Goal: Transaction & Acquisition: Purchase product/service

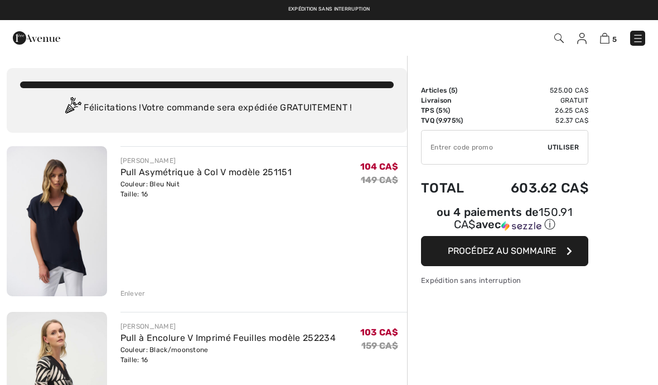
click at [556, 256] on button "Procédez au sommaire" at bounding box center [504, 251] width 167 height 30
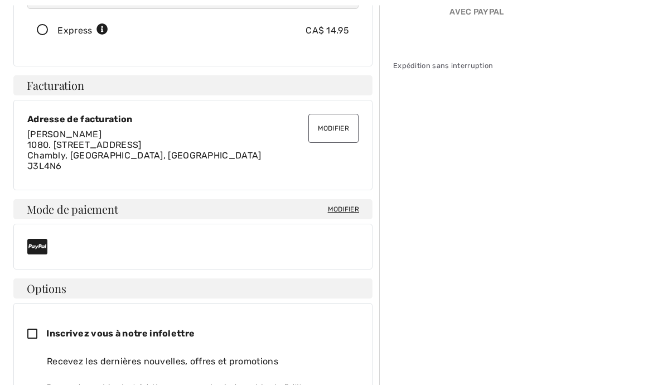
scroll to position [267, 0]
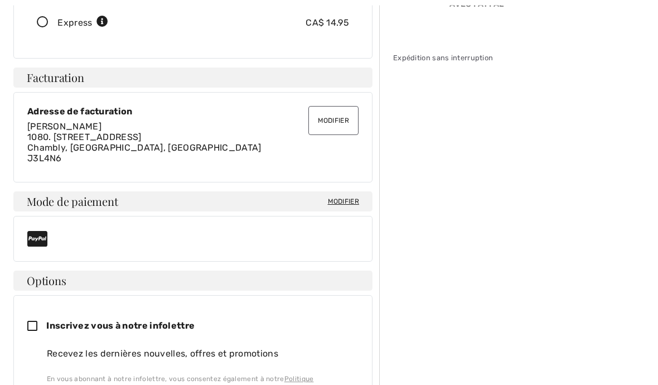
click at [328, 202] on span "Modifier" at bounding box center [343, 202] width 31 height 10
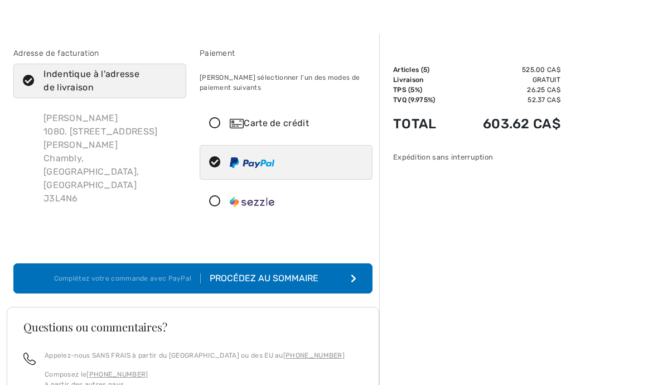
click at [211, 128] on icon at bounding box center [215, 124] width 30 height 12
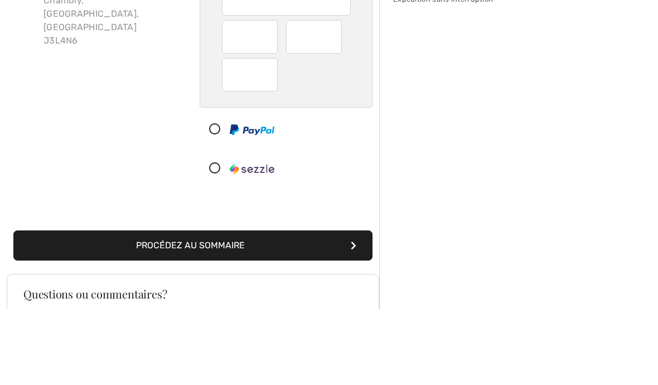
scroll to position [178, 0]
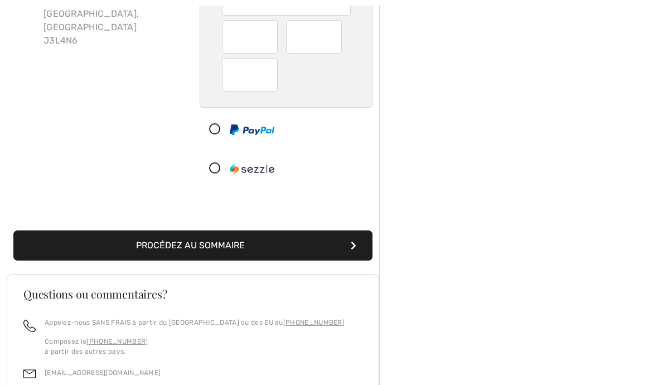
click at [287, 246] on button "Procédez au sommaire" at bounding box center [192, 245] width 359 height 30
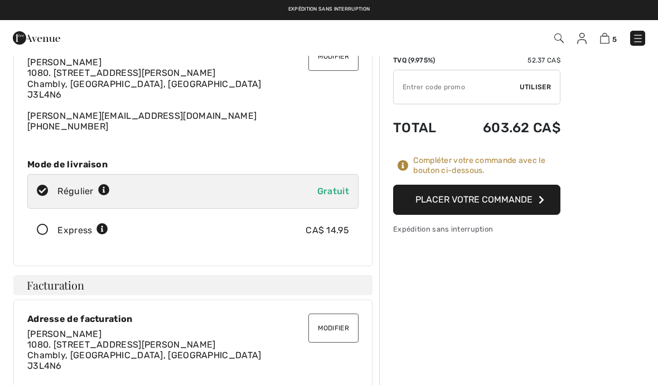
scroll to position [59, 0]
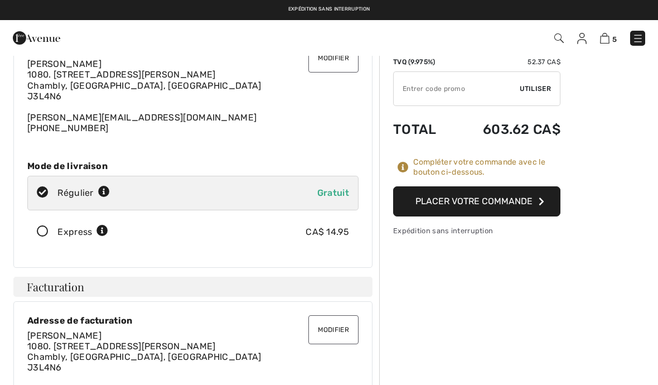
click at [480, 201] on button "Placer votre commande" at bounding box center [476, 201] width 167 height 30
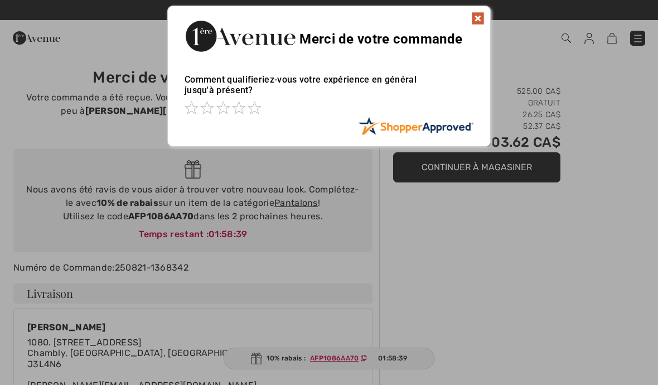
click at [483, 12] on img at bounding box center [477, 18] width 13 height 13
